Goal: Task Accomplishment & Management: Complete application form

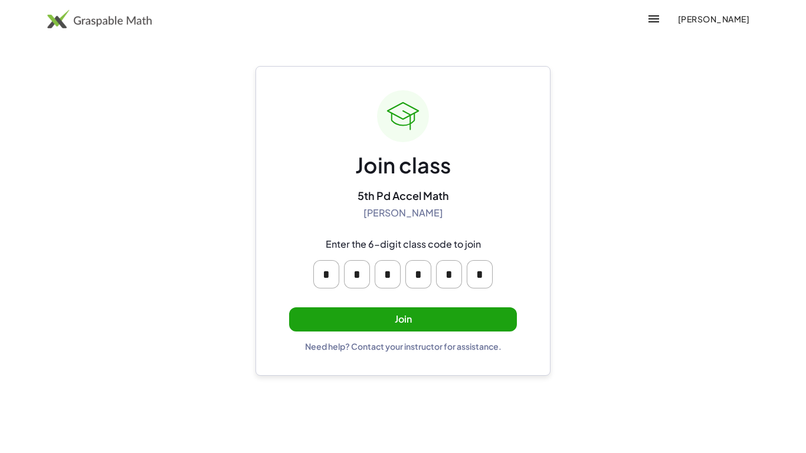
click at [458, 326] on button "Join" at bounding box center [403, 319] width 228 height 24
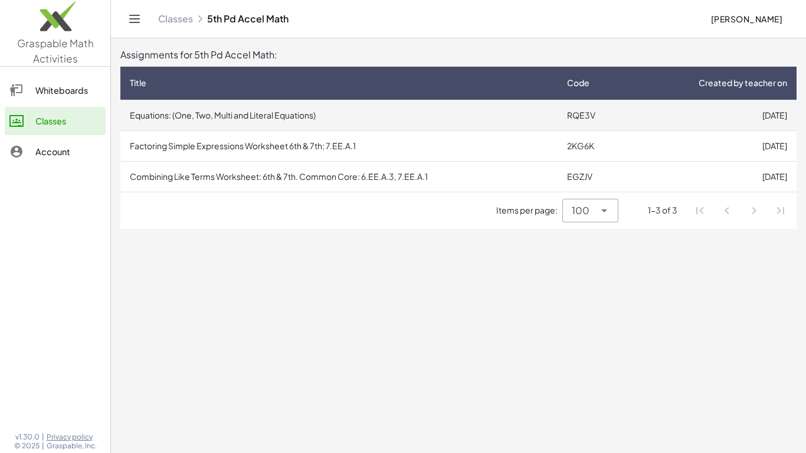
click at [471, 114] on td "Equations: (One, Two, Multi and Literal Equations)" at bounding box center [338, 115] width 437 height 31
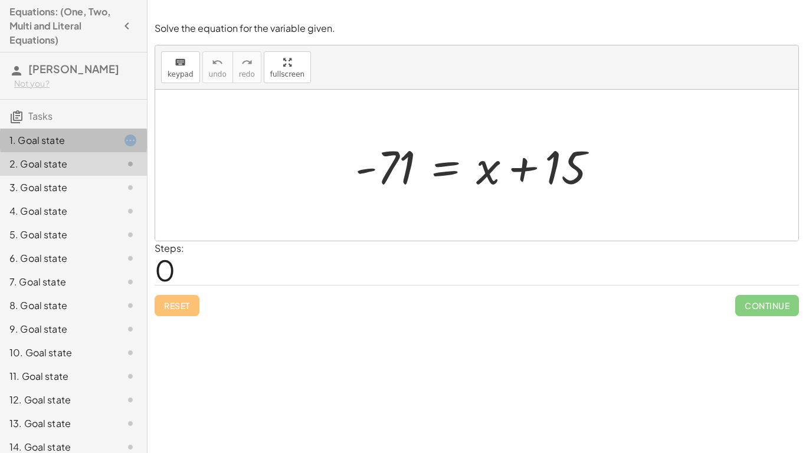
click at [124, 145] on icon at bounding box center [130, 140] width 14 height 14
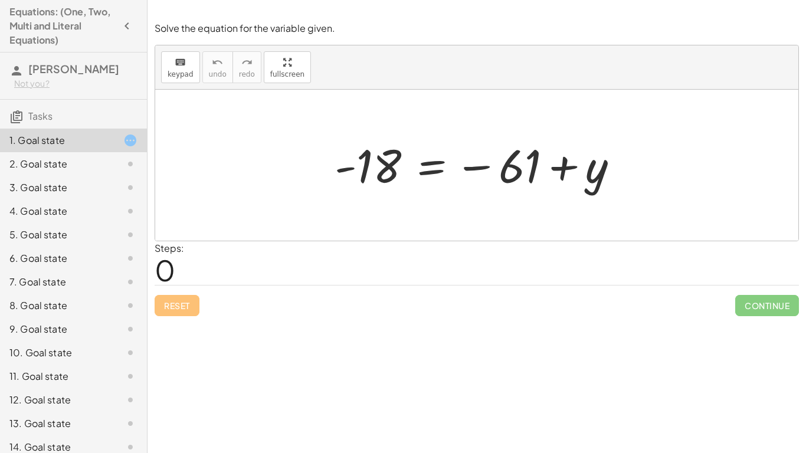
click at [508, 174] on div at bounding box center [481, 165] width 305 height 58
drag, startPoint x: 508, startPoint y: 174, endPoint x: 353, endPoint y: 196, distance: 156.2
click at [353, 196] on div "− 61 - 18 = − 61 + y" at bounding box center [477, 165] width 320 height 64
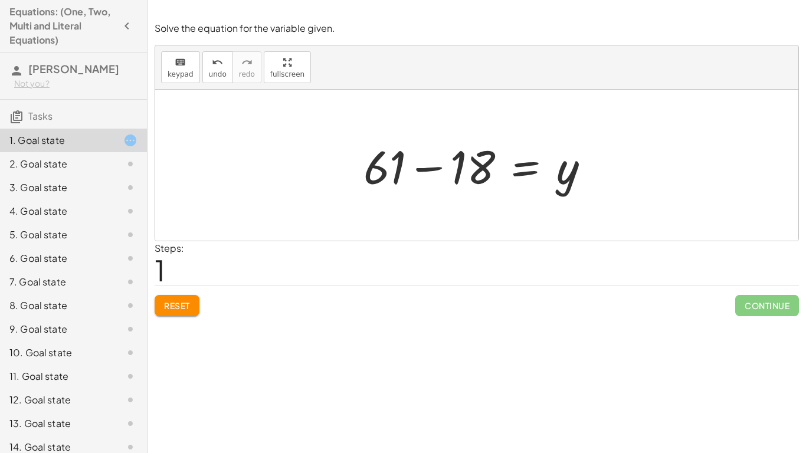
click at [428, 169] on div at bounding box center [481, 165] width 247 height 61
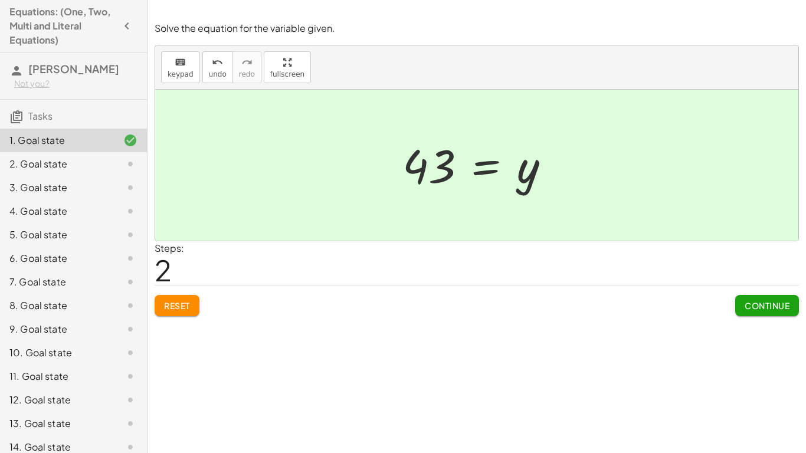
click at [760, 305] on span "Continue" at bounding box center [767, 305] width 45 height 11
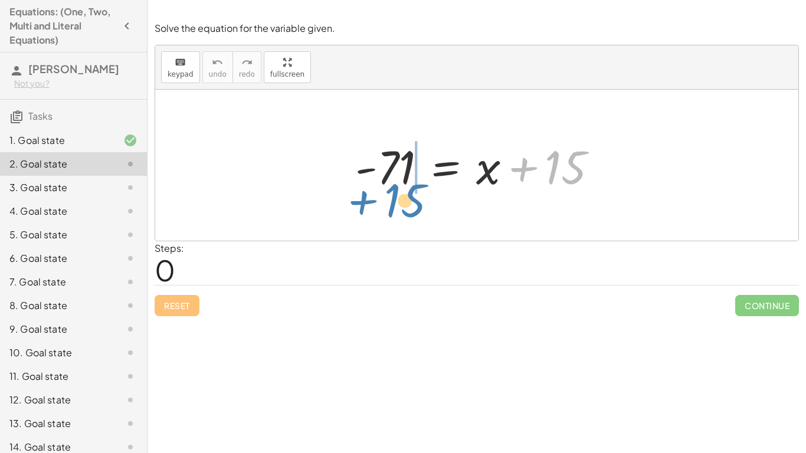
drag, startPoint x: 548, startPoint y: 172, endPoint x: 383, endPoint y: 205, distance: 167.9
click at [383, 205] on div "+ 15 - 71 = + x + 15" at bounding box center [476, 165] width 643 height 151
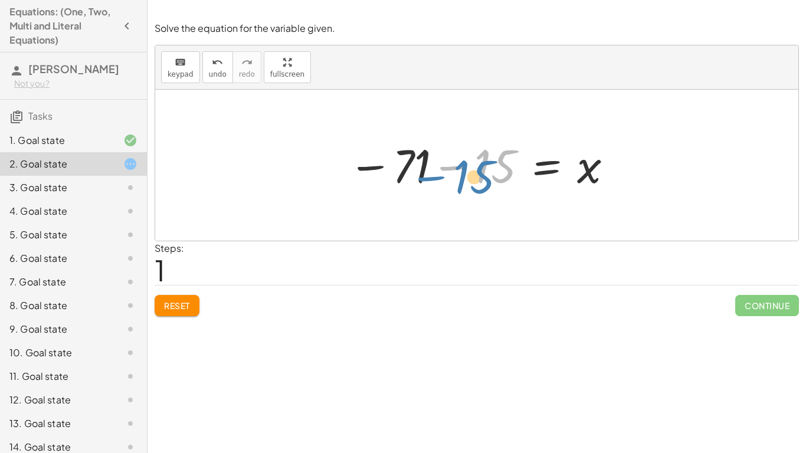
drag, startPoint x: 496, startPoint y: 168, endPoint x: 476, endPoint y: 175, distance: 20.7
click at [476, 175] on div at bounding box center [481, 165] width 278 height 58
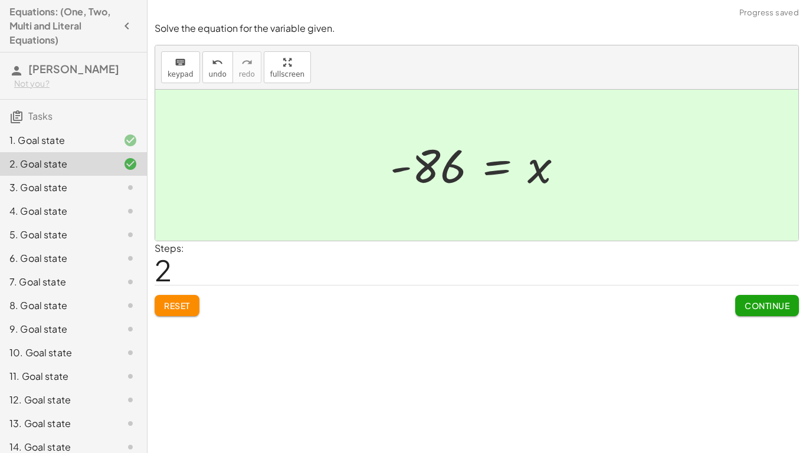
click at [0, 0] on div "Solve the equation for the variable given. keyboard keypad undo undo redo redo …" at bounding box center [0, 0] width 0 height 0
click at [756, 312] on button "Continue" at bounding box center [767, 305] width 64 height 21
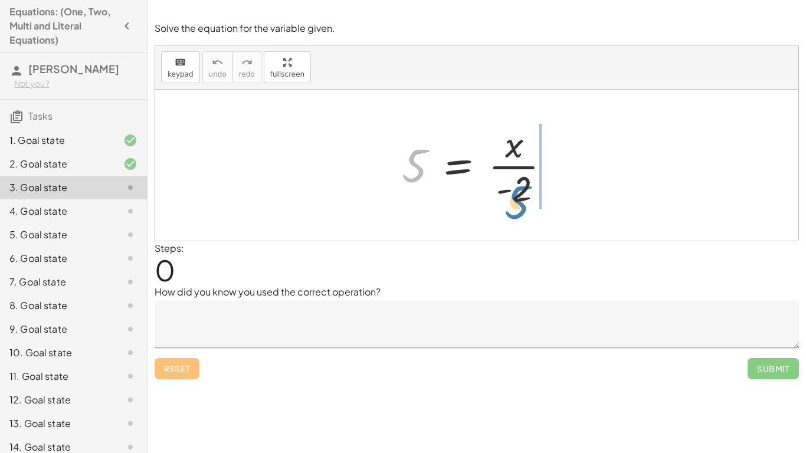
drag, startPoint x: 417, startPoint y: 152, endPoint x: 519, endPoint y: 188, distance: 108.2
click at [519, 188] on div at bounding box center [481, 165] width 170 height 91
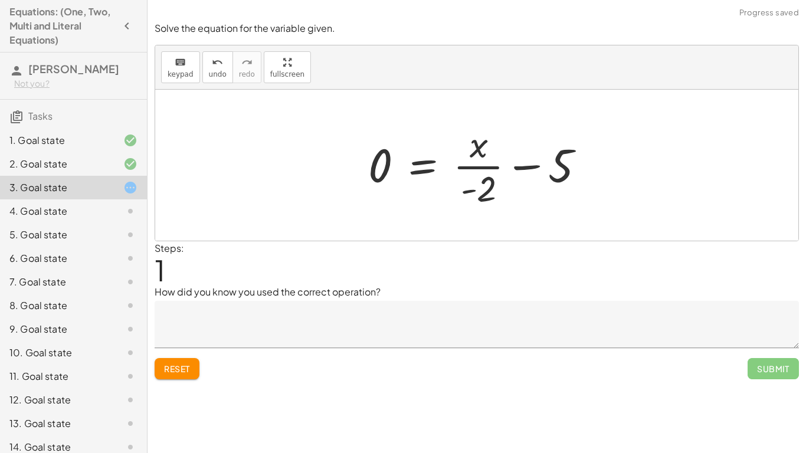
click at [193, 372] on button "Reset" at bounding box center [177, 368] width 45 height 21
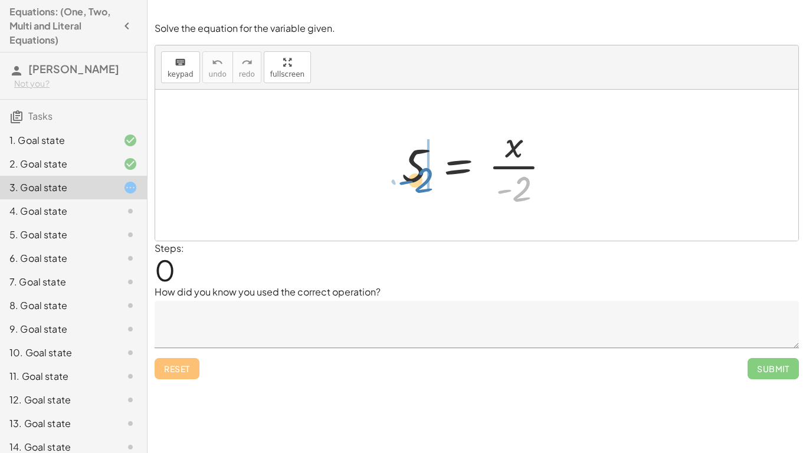
drag, startPoint x: 517, startPoint y: 194, endPoint x: 417, endPoint y: 184, distance: 100.2
click at [417, 184] on div at bounding box center [481, 165] width 170 height 91
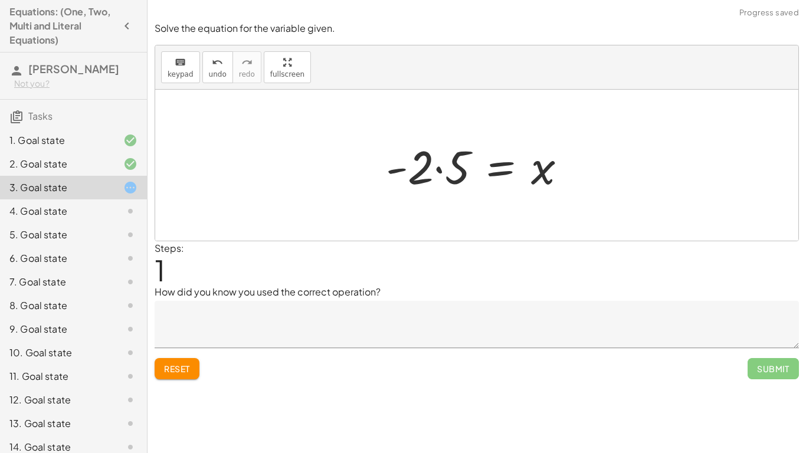
click at [438, 170] on div at bounding box center [481, 165] width 202 height 61
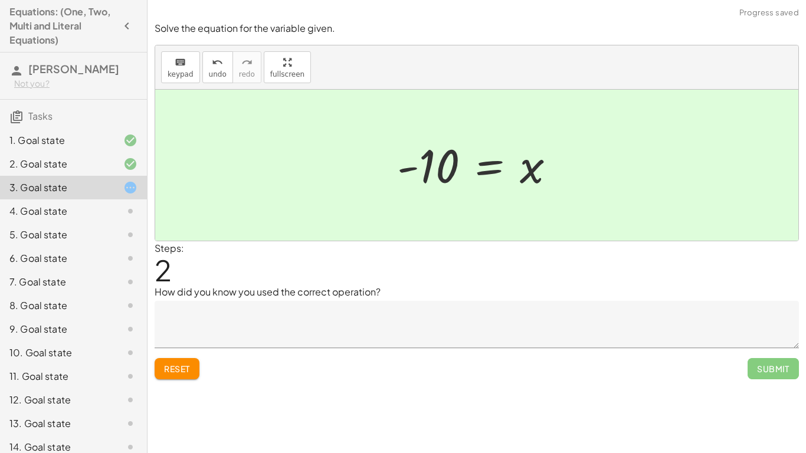
click at [312, 316] on textarea at bounding box center [477, 324] width 644 height 47
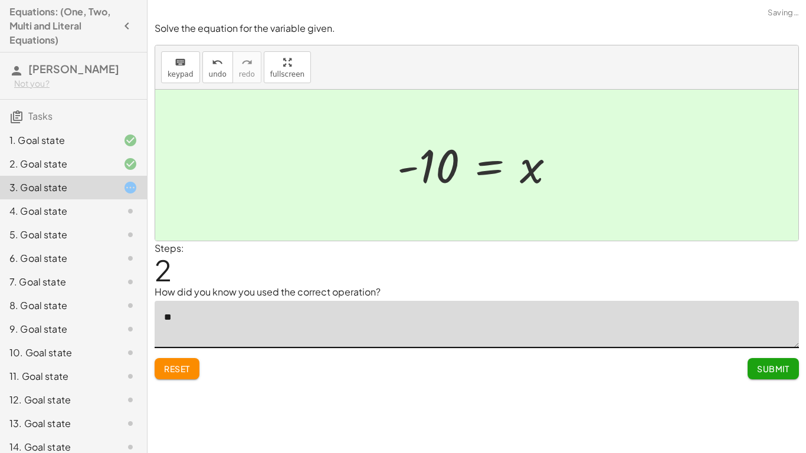
type textarea "*"
click at [474, 316] on textarea "**********" at bounding box center [477, 324] width 644 height 47
click at [328, 319] on textarea "**********" at bounding box center [477, 324] width 644 height 47
click at [481, 322] on textarea "**********" at bounding box center [477, 324] width 644 height 47
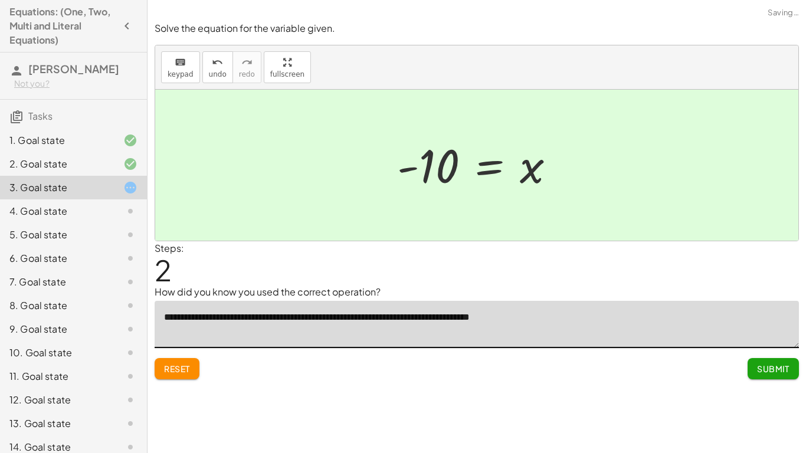
type textarea "**********"
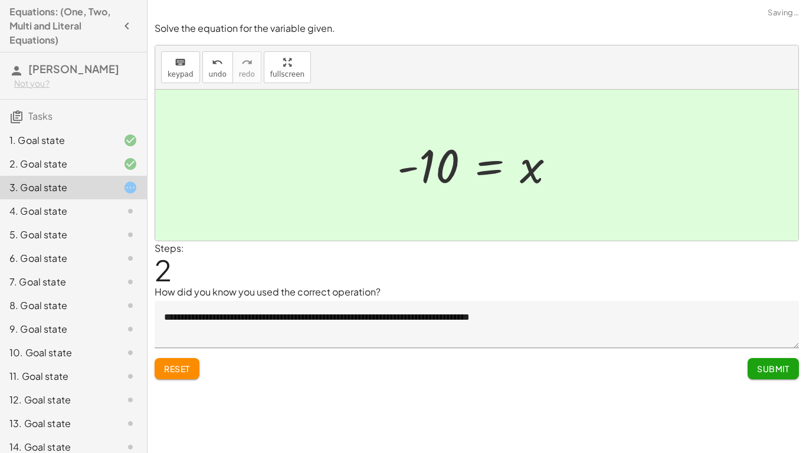
click at [787, 359] on button "Submit" at bounding box center [772, 368] width 51 height 21
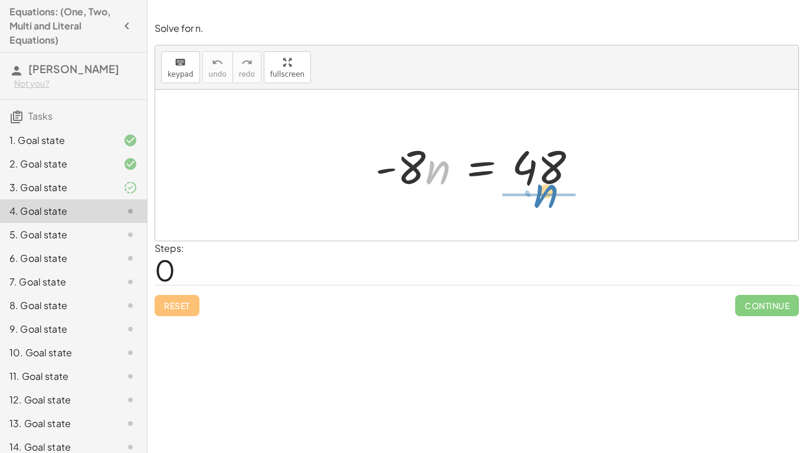
drag, startPoint x: 434, startPoint y: 173, endPoint x: 542, endPoint y: 196, distance: 110.4
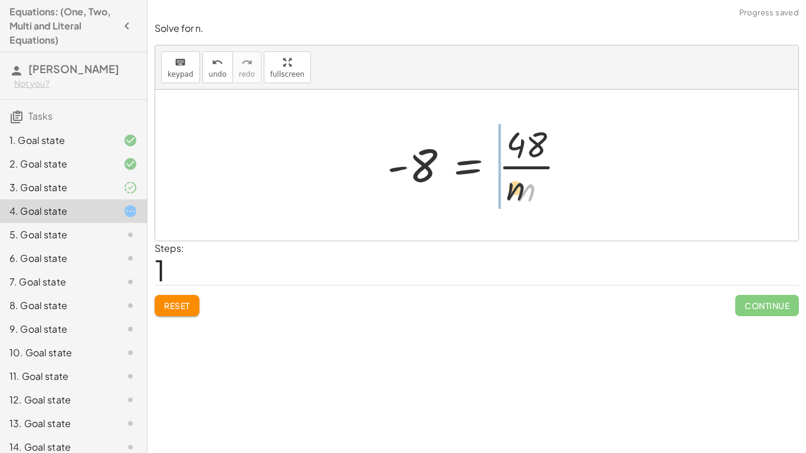
drag, startPoint x: 530, startPoint y: 195, endPoint x: 461, endPoint y: 170, distance: 72.8
click at [461, 170] on div at bounding box center [481, 165] width 200 height 91
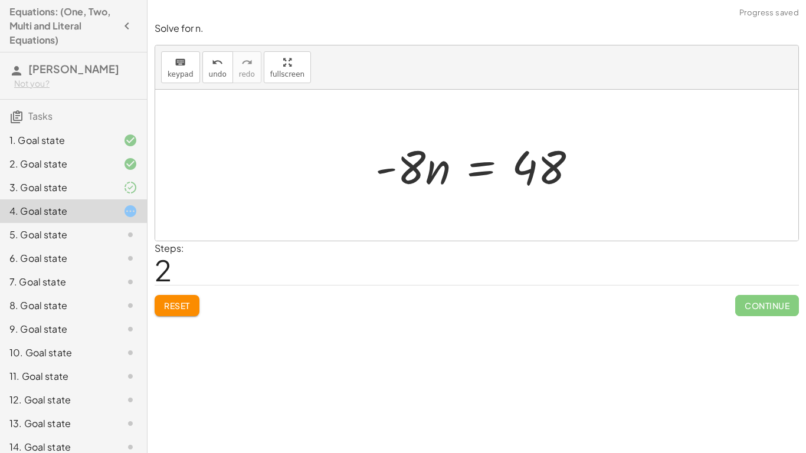
click at [185, 302] on span "Reset" at bounding box center [177, 305] width 26 height 11
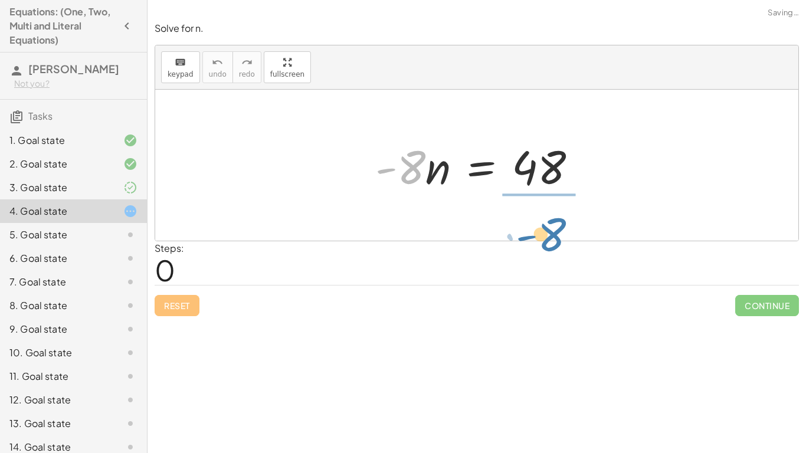
drag, startPoint x: 402, startPoint y: 174, endPoint x: 543, endPoint y: 236, distance: 153.5
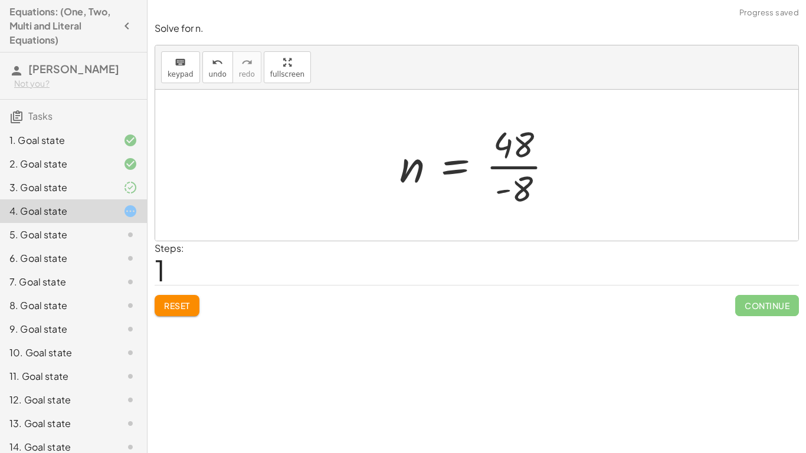
click at [504, 163] on div at bounding box center [481, 165] width 175 height 91
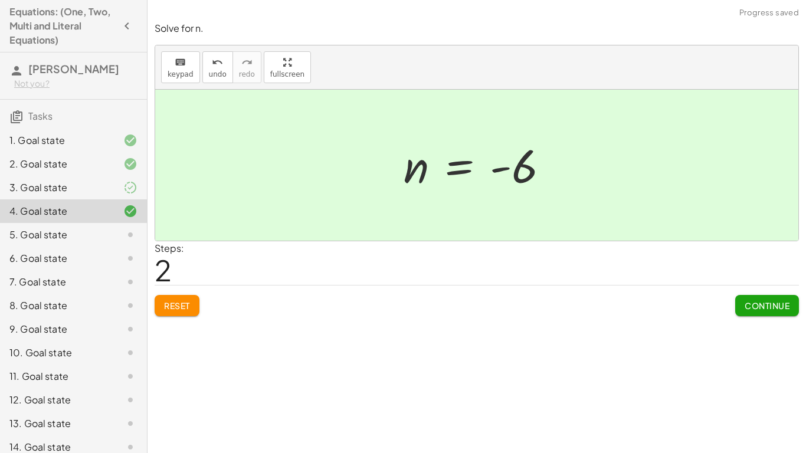
click at [781, 309] on span "Continue" at bounding box center [767, 305] width 45 height 11
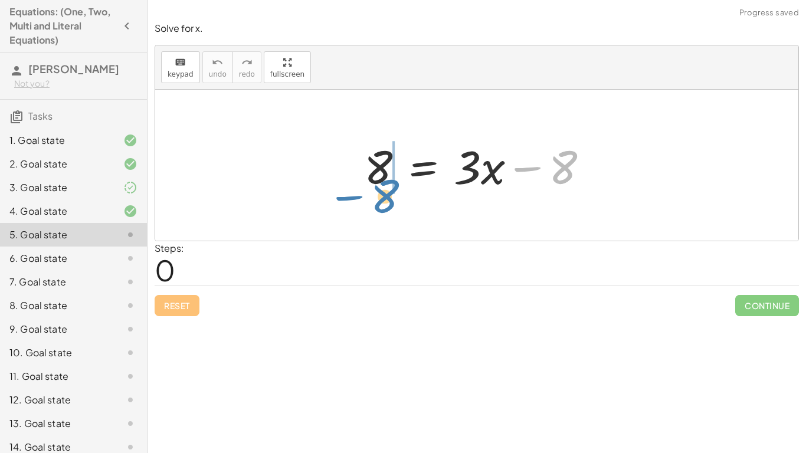
drag, startPoint x: 558, startPoint y: 171, endPoint x: 379, endPoint y: 200, distance: 180.5
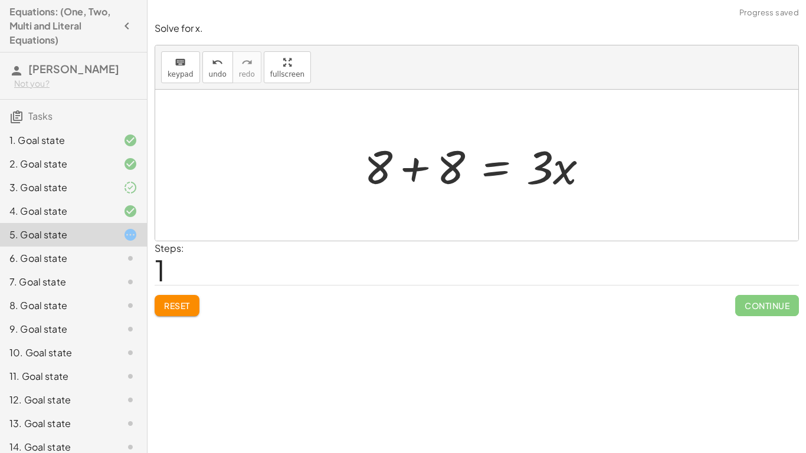
click at [405, 171] on div at bounding box center [481, 165] width 246 height 61
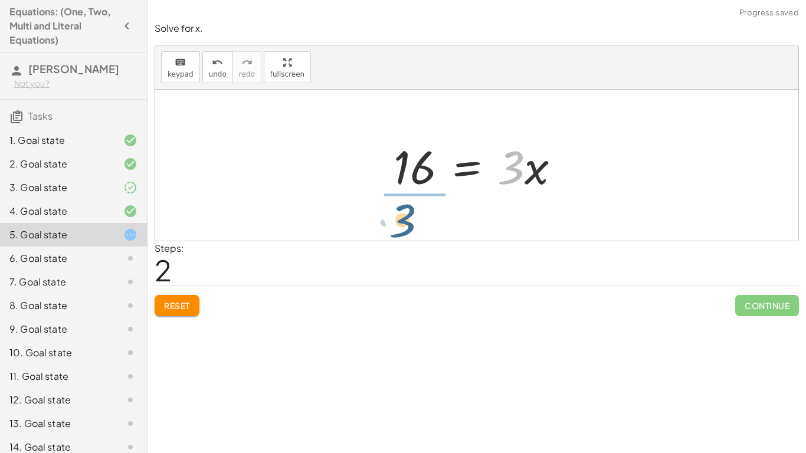
drag, startPoint x: 520, startPoint y: 177, endPoint x: 411, endPoint y: 226, distance: 120.2
click at [411, 226] on div "8 = + · 3 · x − 8 + 8 + 8 = · 3 · x · 3 = · 3 · x 16" at bounding box center [476, 165] width 643 height 151
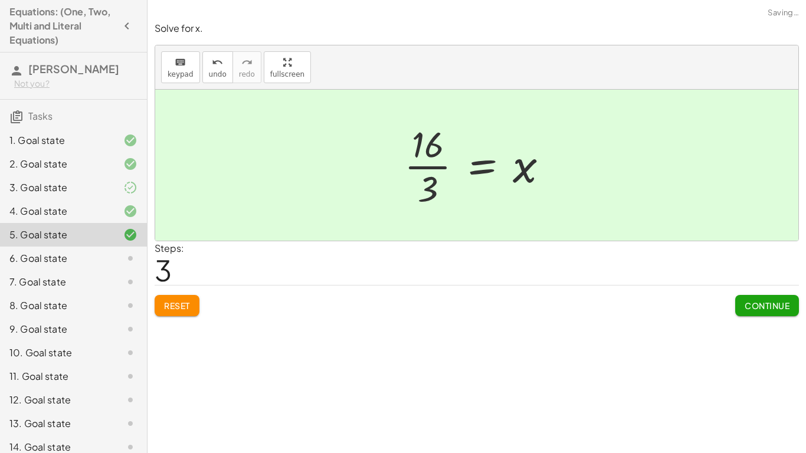
click at [419, 162] on div at bounding box center [480, 165] width 165 height 91
click at [420, 168] on div at bounding box center [480, 165] width 165 height 91
click at [768, 311] on button "Continue" at bounding box center [767, 305] width 64 height 21
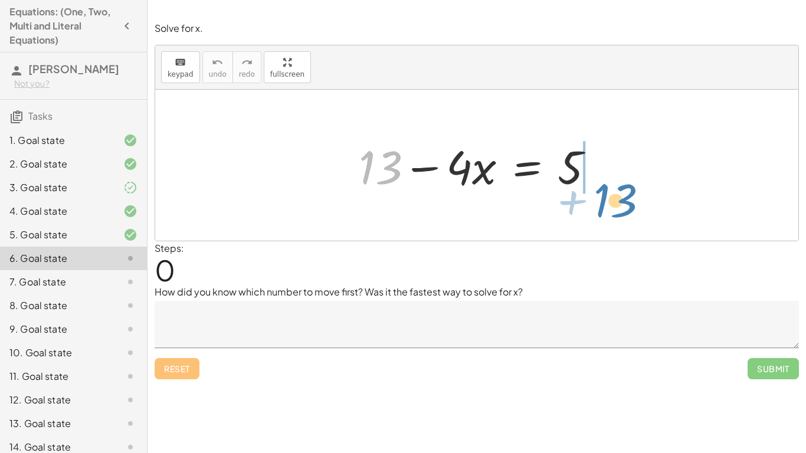
drag, startPoint x: 371, startPoint y: 169, endPoint x: 604, endPoint y: 198, distance: 234.8
click at [604, 198] on div "+ 13 + 13 − · 4 · x = 5" at bounding box center [476, 165] width 271 height 67
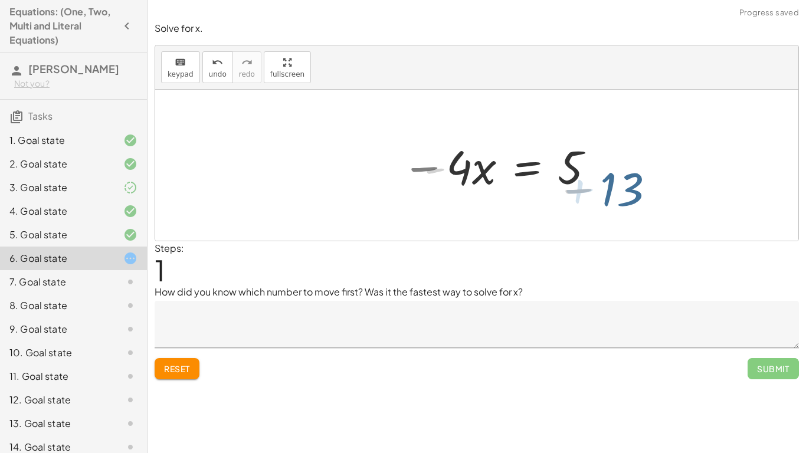
click at [604, 198] on div "+ 13 + 13 − · 4 · x = 5 - + − + 13 − · 4 · x = 5" at bounding box center [552, 165] width 293 height 67
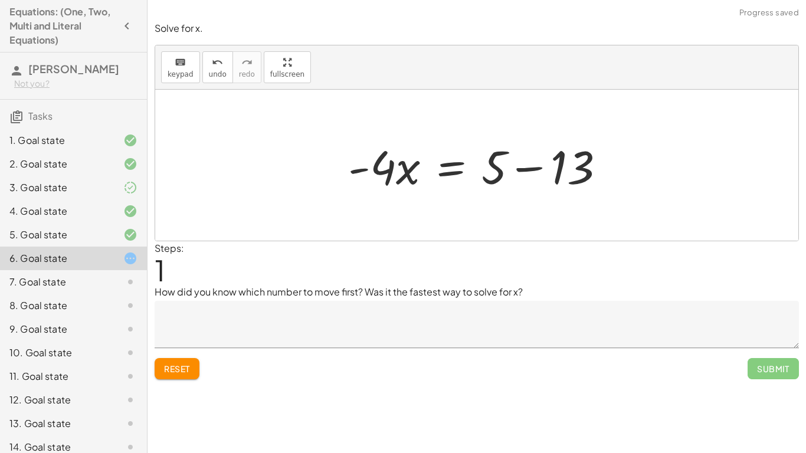
click at [536, 170] on div at bounding box center [481, 165] width 278 height 61
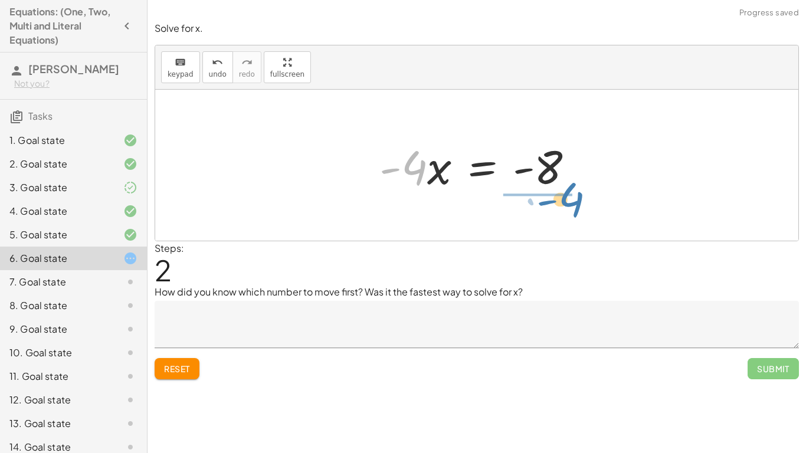
drag, startPoint x: 406, startPoint y: 171, endPoint x: 560, endPoint y: 208, distance: 158.3
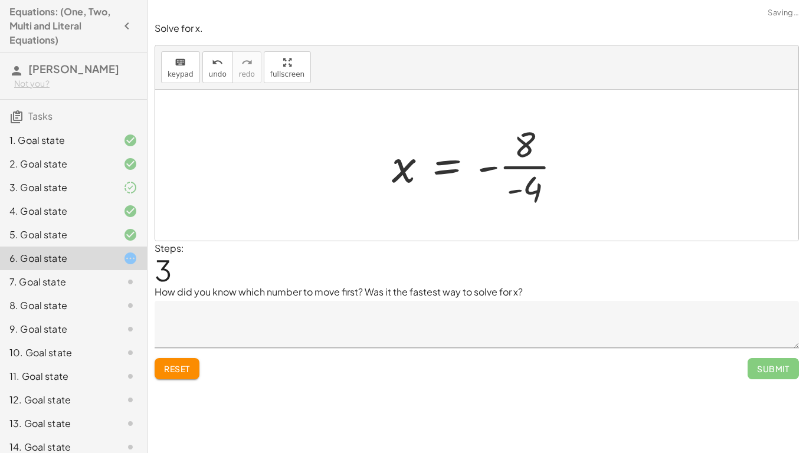
click at [543, 164] on div at bounding box center [481, 165] width 191 height 91
click at [484, 169] on div at bounding box center [481, 165] width 187 height 58
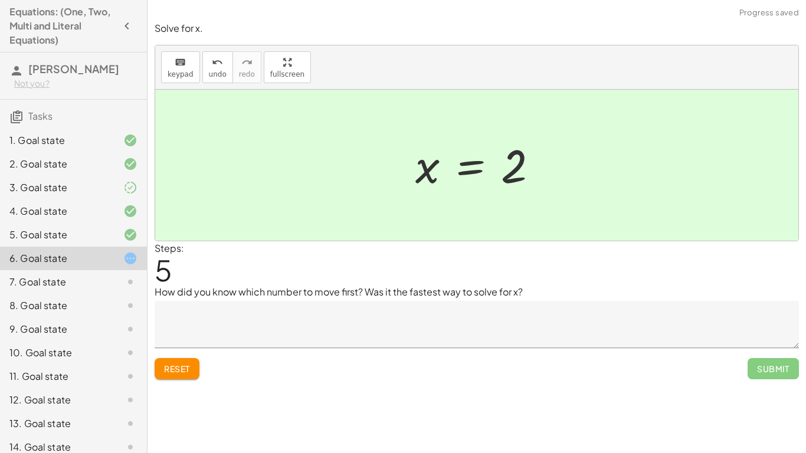
click at [159, 329] on textarea at bounding box center [477, 324] width 644 height 47
click at [171, 370] on span "Reset" at bounding box center [177, 368] width 26 height 11
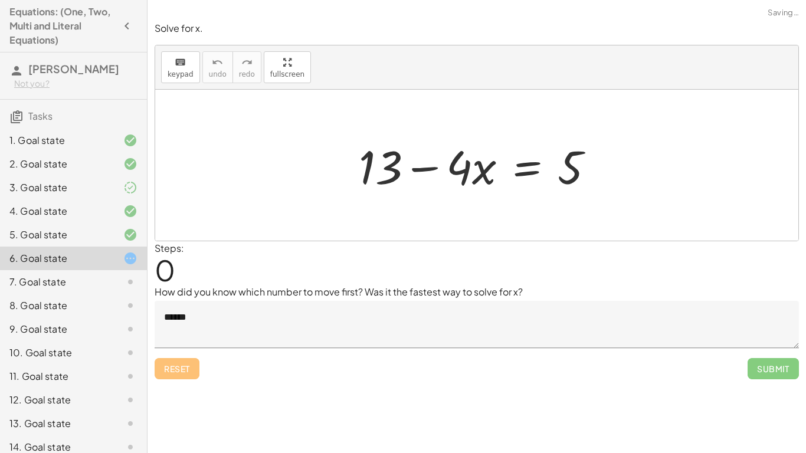
click at [287, 319] on textarea "******" at bounding box center [477, 324] width 644 height 47
click at [484, 315] on textarea "**********" at bounding box center [477, 324] width 644 height 47
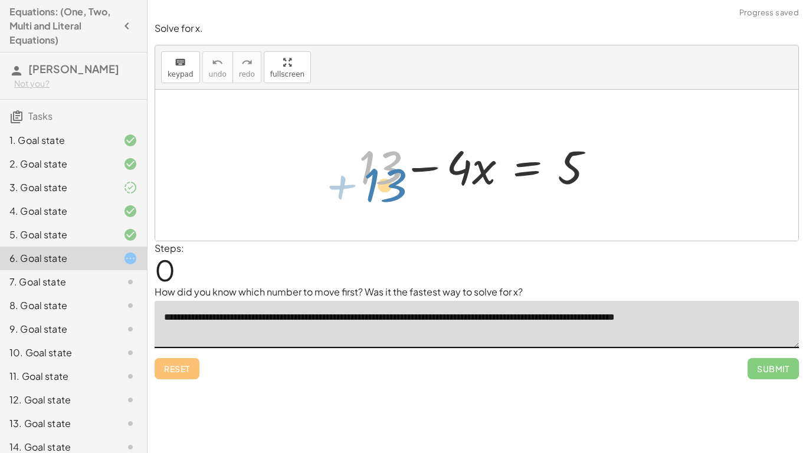
drag, startPoint x: 395, startPoint y: 174, endPoint x: 392, endPoint y: 188, distance: 13.9
click at [392, 188] on div at bounding box center [481, 165] width 257 height 61
drag, startPoint x: 381, startPoint y: 165, endPoint x: 638, endPoint y: 176, distance: 258.1
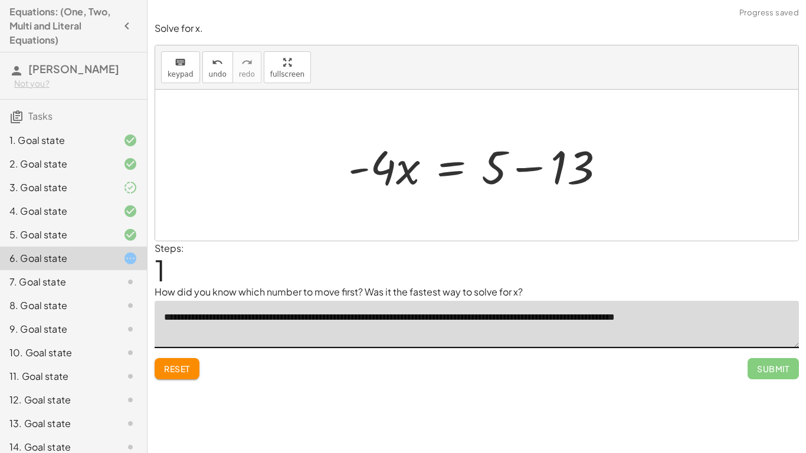
click at [542, 171] on div at bounding box center [481, 165] width 278 height 61
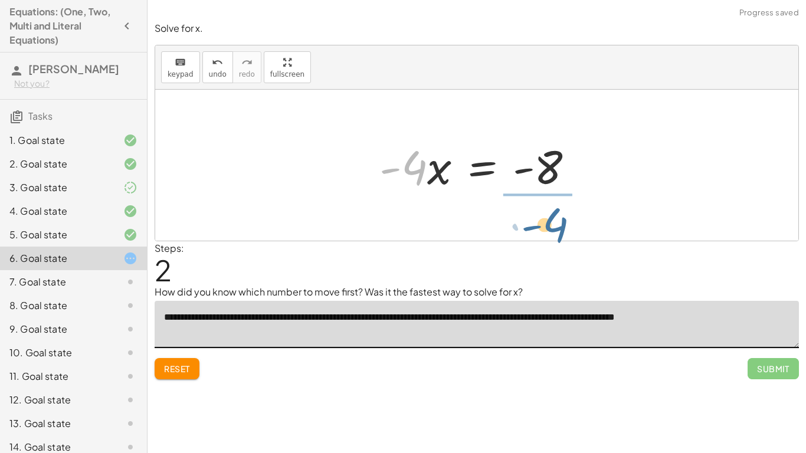
drag, startPoint x: 415, startPoint y: 175, endPoint x: 558, endPoint y: 227, distance: 151.2
click at [558, 227] on div "+ 13 − · 4 · x = 5 · - 4 · x = + 5 − 13 · - 4 · 4 · x = - - 8" at bounding box center [476, 165] width 643 height 151
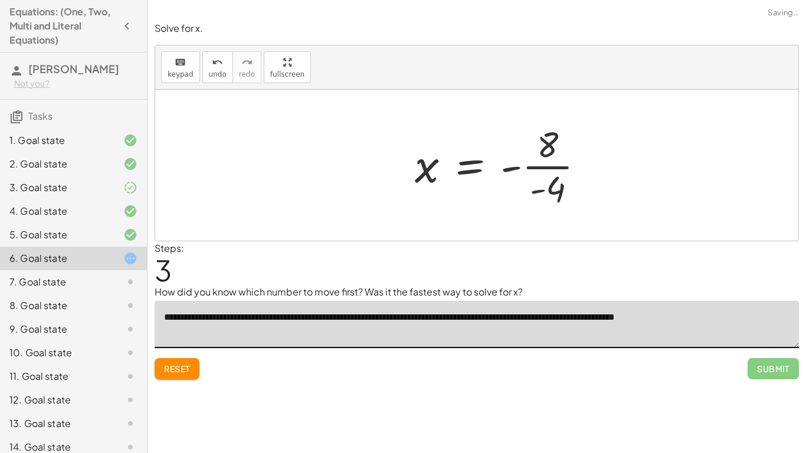
click at [536, 175] on div at bounding box center [504, 165] width 191 height 91
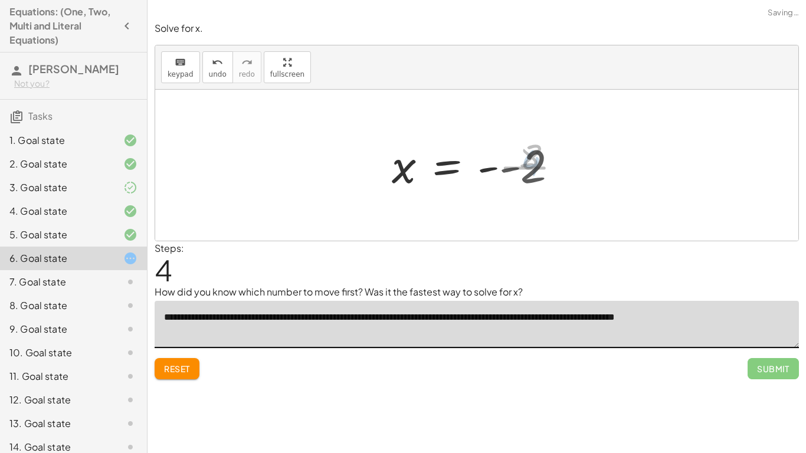
click at [530, 171] on div at bounding box center [479, 165] width 187 height 58
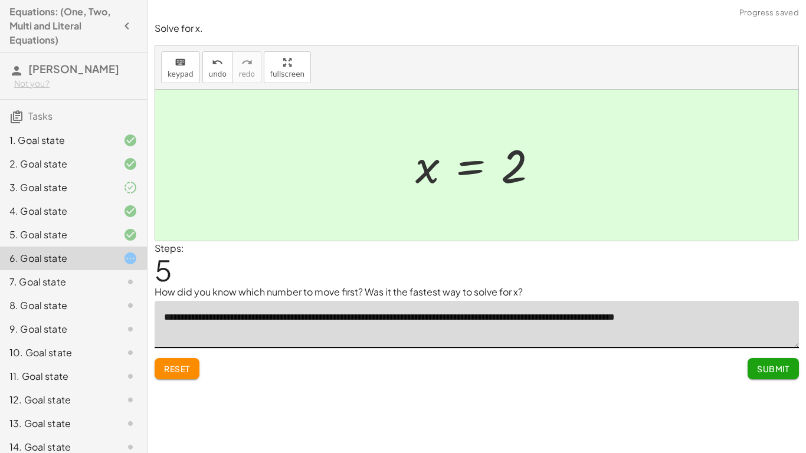
type textarea "**********"
click at [766, 367] on span "Submit" at bounding box center [773, 368] width 32 height 11
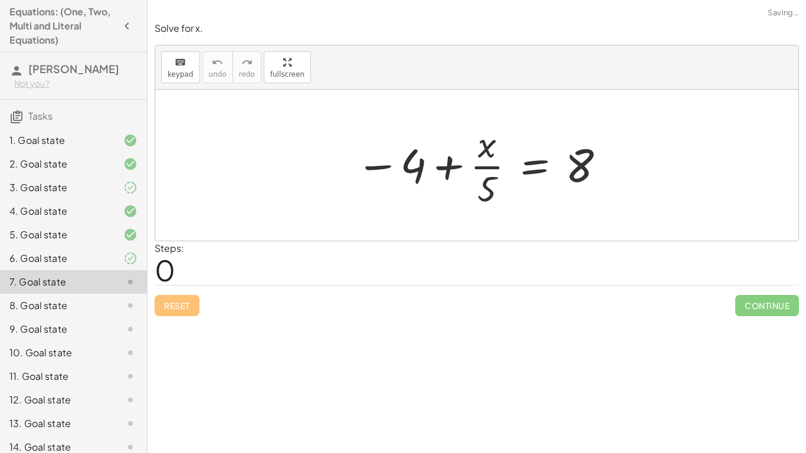
click at [0, 0] on div "Solve for x. keyboard keypad undo undo redo redo fullscreen − 4 + · x · 5 = 8 ×…" at bounding box center [0, 0] width 0 height 0
